Goal: Connect with others: Connect with other users

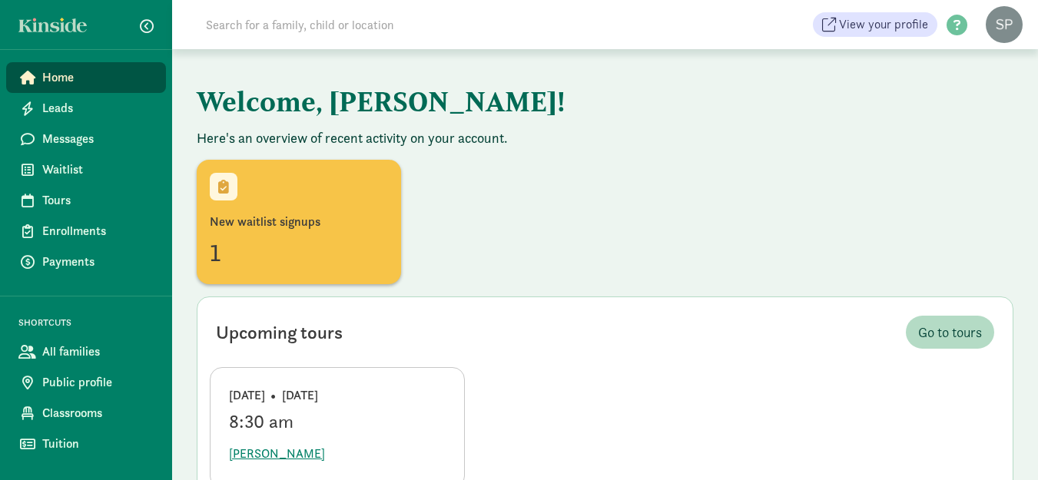
click at [233, 26] on input at bounding box center [412, 24] width 431 height 31
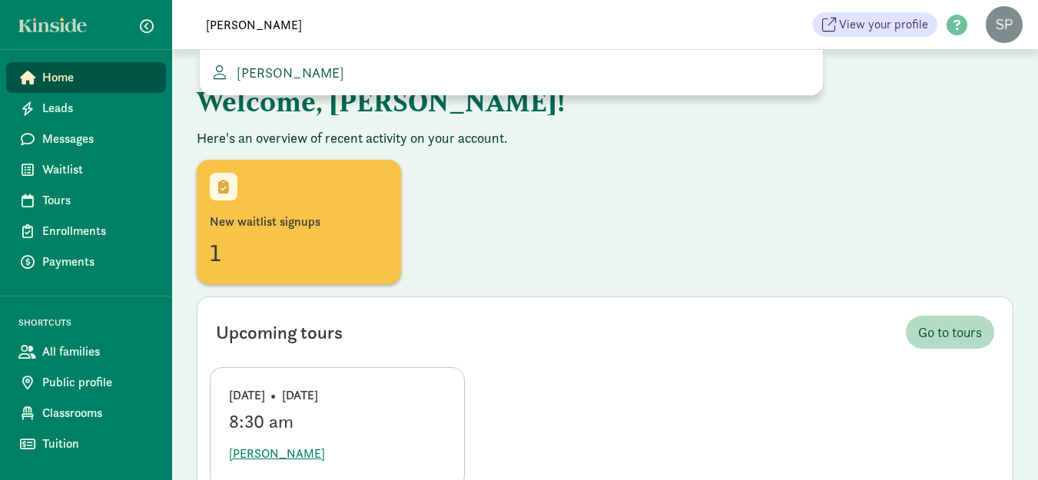
type input "[PERSON_NAME]"
click at [284, 68] on span "[PERSON_NAME]" at bounding box center [287, 73] width 114 height 18
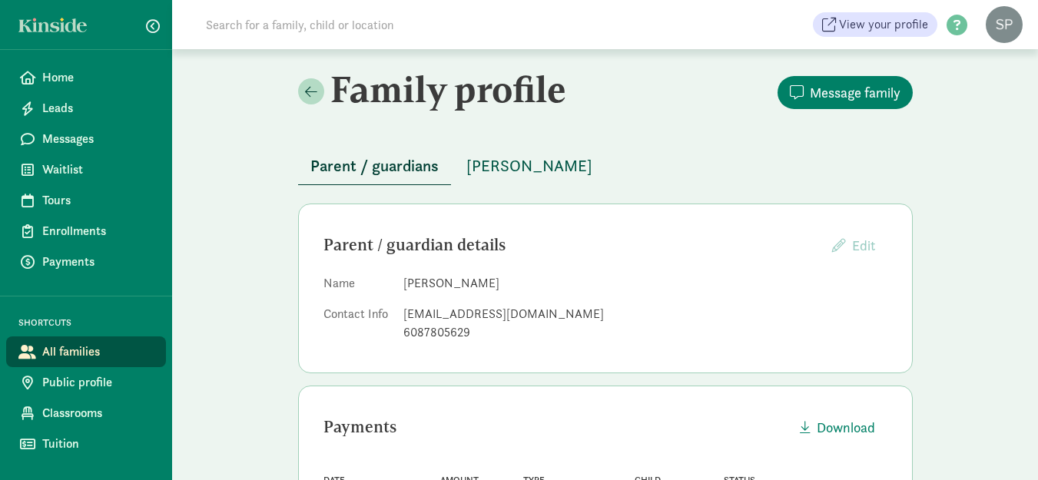
click at [513, 167] on span "[PERSON_NAME]" at bounding box center [529, 166] width 126 height 25
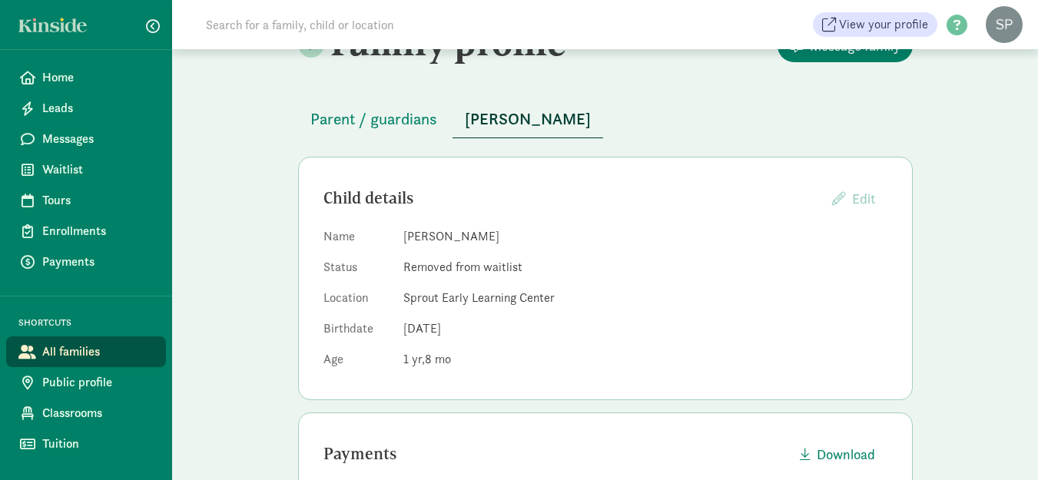
scroll to position [51, 0]
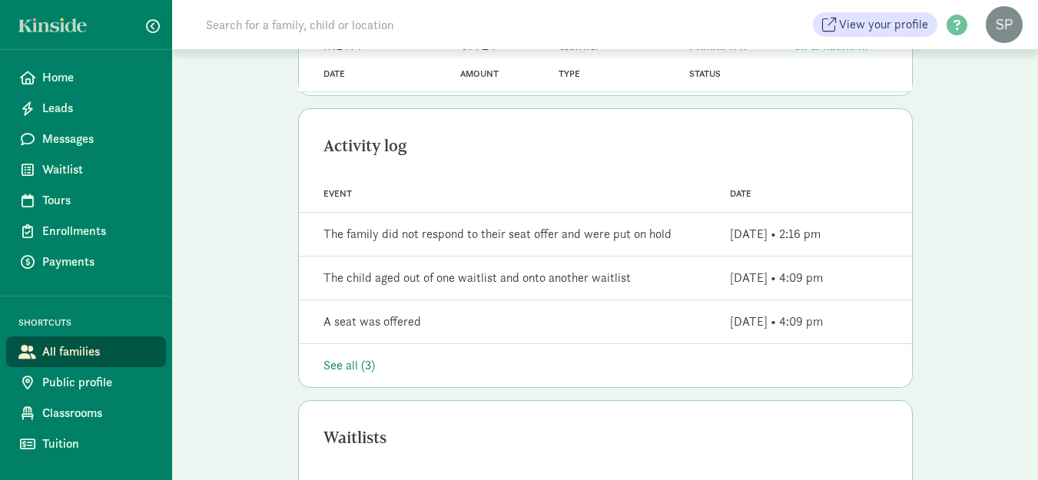
scroll to position [0, 0]
